Goal: Find specific page/section: Find specific page/section

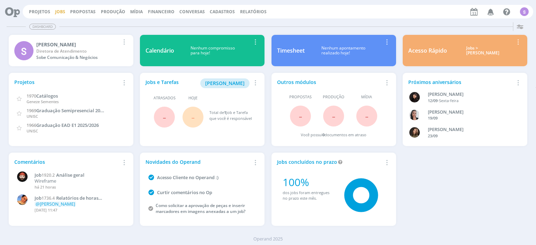
click at [62, 10] on link "Jobs" at bounding box center [60, 12] width 10 height 6
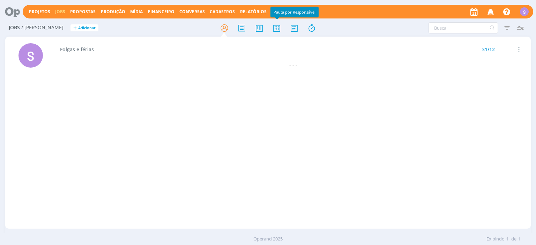
click at [275, 30] on icon at bounding box center [276, 28] width 13 height 14
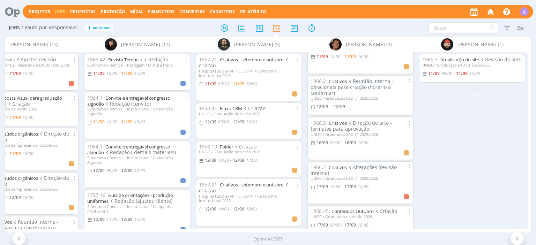
scroll to position [120, 0]
click at [334, 120] on link "Criativos" at bounding box center [337, 123] width 18 height 6
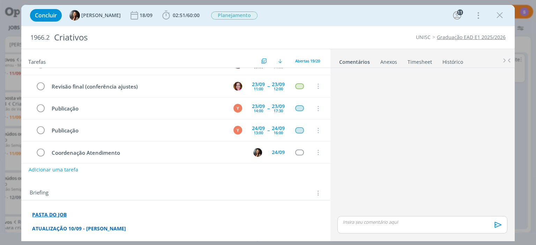
scroll to position [13, 0]
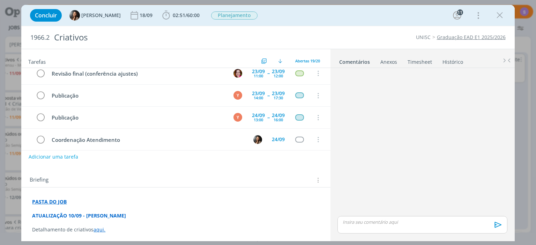
click at [412, 64] on link "Timesheet" at bounding box center [419, 60] width 25 height 10
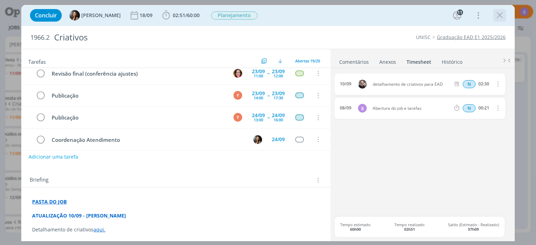
click at [499, 15] on icon "dialog" at bounding box center [499, 15] width 10 height 10
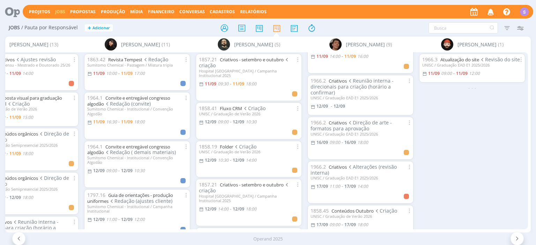
scroll to position [0, 708]
click at [466, 58] on link "Atualização do site" at bounding box center [459, 59] width 39 height 6
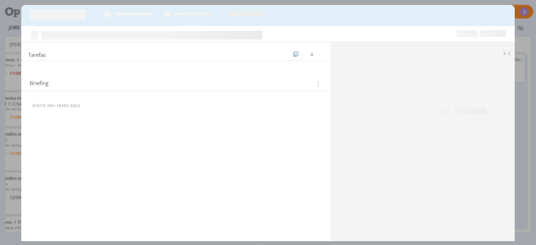
scroll to position [0, 708]
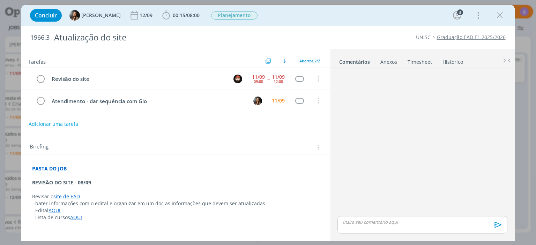
click at [427, 65] on link "Timesheet" at bounding box center [419, 60] width 25 height 10
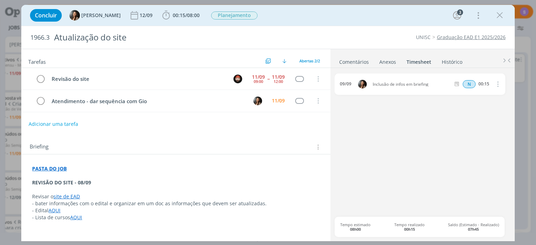
click at [421, 61] on link "Timesheet" at bounding box center [418, 60] width 25 height 10
click at [412, 59] on link "Timesheet" at bounding box center [418, 60] width 25 height 10
